Goal: Task Accomplishment & Management: Complete application form

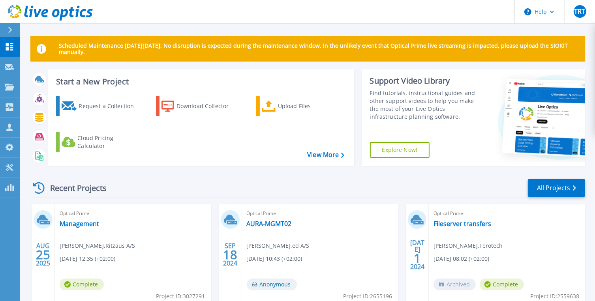
click at [390, 13] on header "Help TRT Channel Partner Thomas Røjkjær Thorhauge trt@ed.dk ed A/S My Profile L…" at bounding box center [297, 12] width 595 height 24
click at [42, 66] on p "Request Capture" at bounding box center [43, 67] width 45 height 21
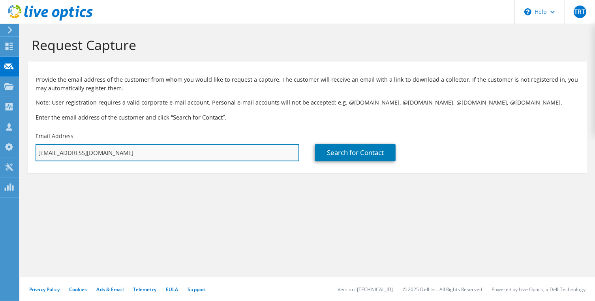
click at [155, 152] on input "[EMAIL_ADDRESS][DOMAIN_NAME]" at bounding box center [168, 152] width 264 height 17
type input "t"
paste input "[EMAIL_ADDRESS][DOMAIN_NAME]"
type input "[EMAIL_ADDRESS][DOMAIN_NAME]"
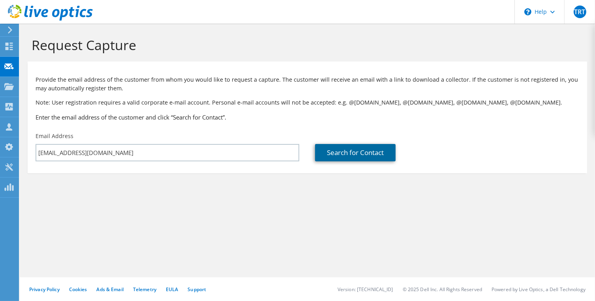
click at [343, 152] on link "Search for Contact" at bounding box center [355, 152] width 81 height 17
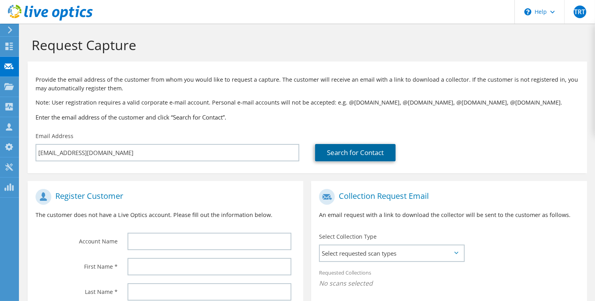
scroll to position [79, 0]
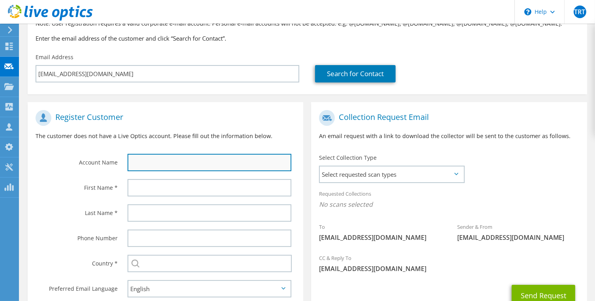
click at [159, 165] on input "text" at bounding box center [209, 162] width 164 height 17
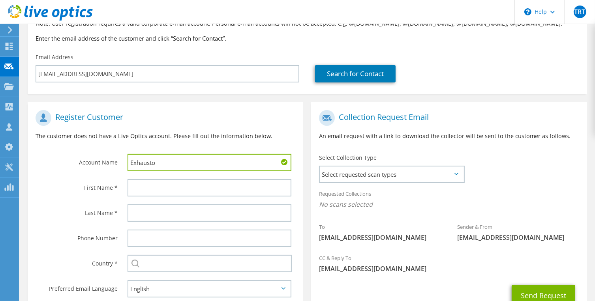
type input "Exhausto"
click at [331, 6] on header "TRT Channel Partner Thomas Røjkjær Thorhauge trt@ed.dk ed A/S My Profile Log Ou…" at bounding box center [297, 12] width 595 height 24
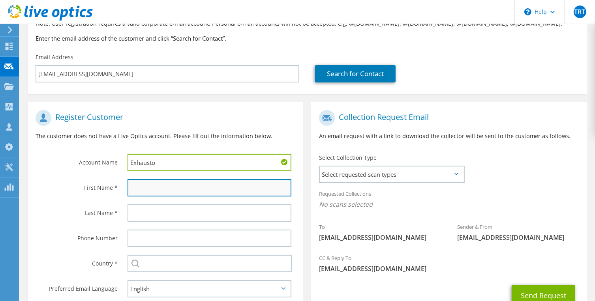
click at [211, 187] on input "text" at bounding box center [209, 187] width 164 height 17
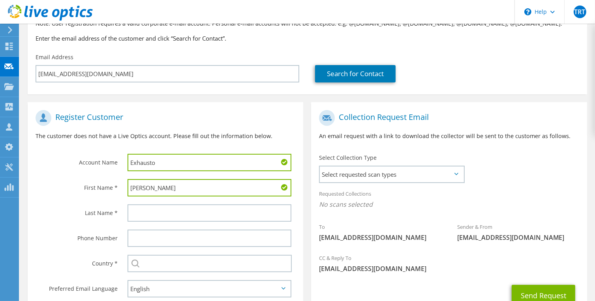
type input "John"
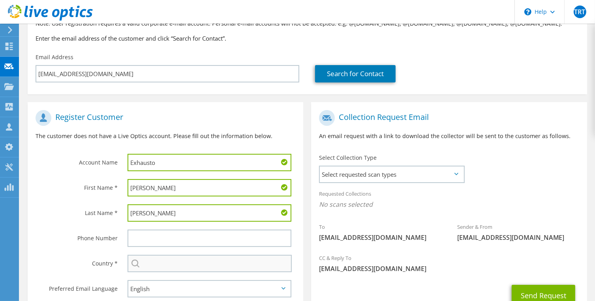
type input "Kaldahl"
click at [154, 265] on input "text" at bounding box center [209, 263] width 165 height 17
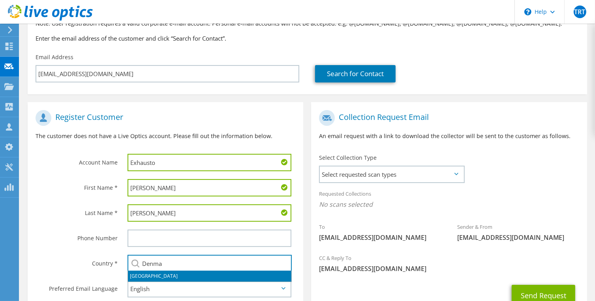
click at [142, 276] on li "[GEOGRAPHIC_DATA]" at bounding box center [209, 276] width 163 height 11
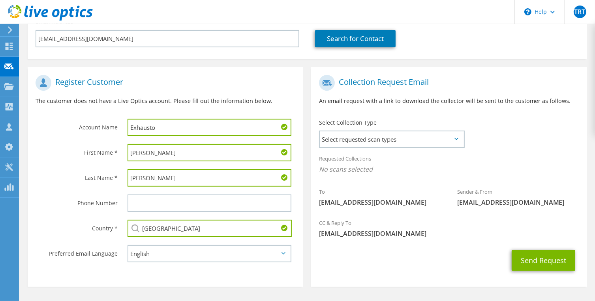
scroll to position [139, 0]
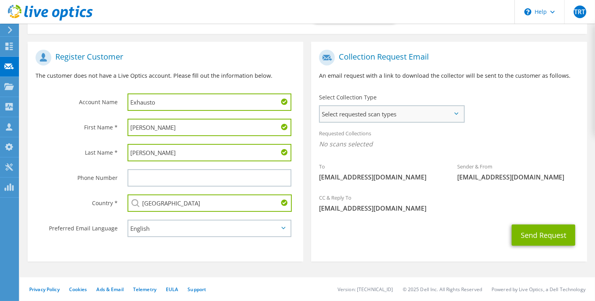
type input "[GEOGRAPHIC_DATA]"
click at [392, 115] on span "Select requested scan types" at bounding box center [392, 114] width 144 height 16
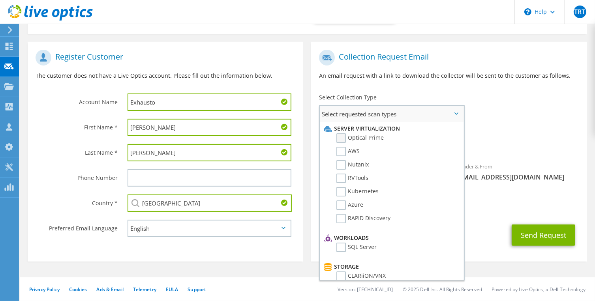
click at [343, 137] on label "Optical Prime" at bounding box center [359, 137] width 47 height 9
click at [0, 0] on input "Optical Prime" at bounding box center [0, 0] width 0 height 0
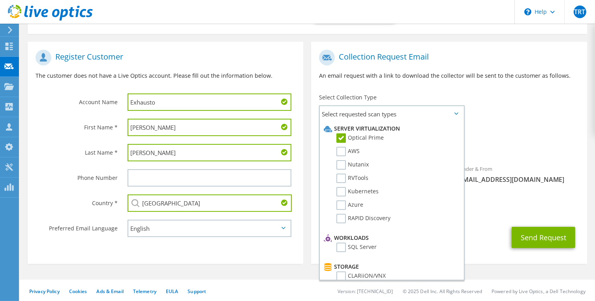
click at [491, 215] on div "CC & Reply To trt@ed.dk" at bounding box center [449, 205] width 276 height 27
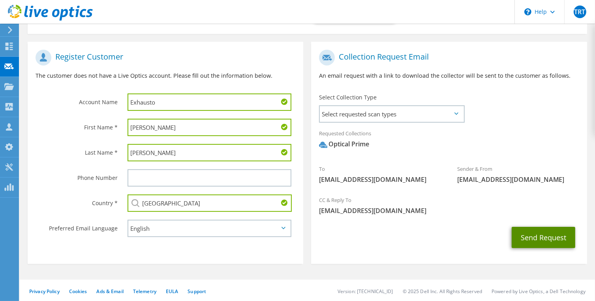
click at [546, 236] on button "Send Request" at bounding box center [544, 237] width 64 height 21
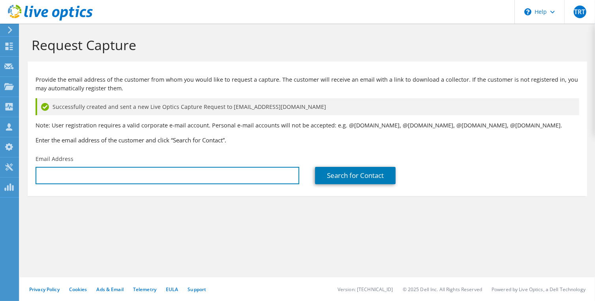
type input "[EMAIL_ADDRESS][DOMAIN_NAME]"
